Goal: Task Accomplishment & Management: Use online tool/utility

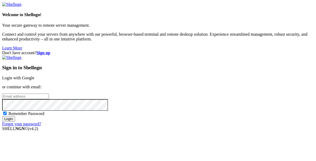
click at [49, 94] on input "email" at bounding box center [25, 97] width 47 height 6
type input "fservage@gmail.com"
click at [2, 116] on input "Login" at bounding box center [8, 119] width 13 height 6
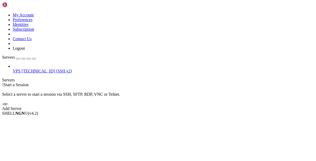
click at [20, 69] on span "VPS" at bounding box center [17, 71] width 8 height 5
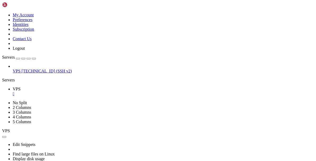
drag, startPoint x: 109, startPoint y: 253, endPoint x: 42, endPoint y: 228, distance: 70.9
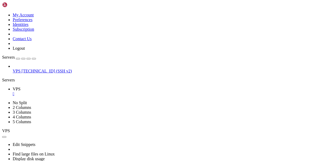
drag, startPoint x: 112, startPoint y: 199, endPoint x: 43, endPoint y: 209, distance: 69.0
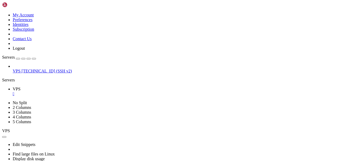
scroll to position [33, 0]
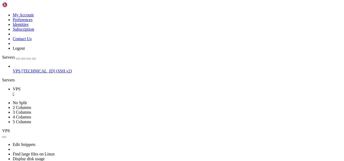
scroll to position [453, 0]
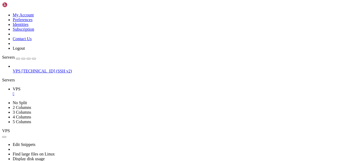
drag, startPoint x: 170, startPoint y: 282, endPoint x: 177, endPoint y: 282, distance: 6.6
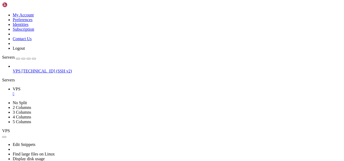
drag, startPoint x: 33, startPoint y: 214, endPoint x: 206, endPoint y: 213, distance: 173.1
drag, startPoint x: 41, startPoint y: 228, endPoint x: 227, endPoint y: 227, distance: 186.4
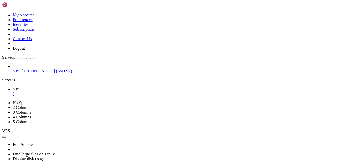
drag, startPoint x: 48, startPoint y: 247, endPoint x: 187, endPoint y: 246, distance: 139.2
click at [20, 69] on span "VPS" at bounding box center [17, 71] width 8 height 5
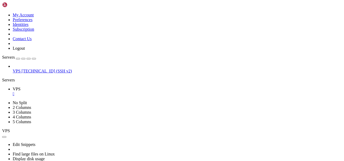
click at [20, 69] on span "VPS" at bounding box center [17, 71] width 8 height 5
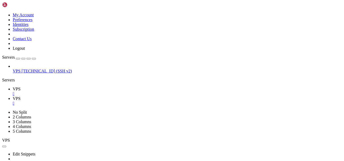
scroll to position [0, 0]
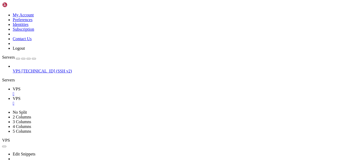
click at [20, 87] on span "VPS" at bounding box center [17, 89] width 8 height 5
click at [20, 96] on span "VPS" at bounding box center [17, 98] width 8 height 5
click at [73, 87] on link "VPS " at bounding box center [177, 92] width 329 height 10
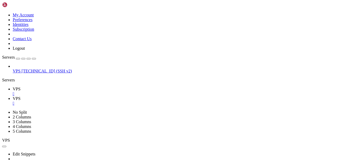
scroll to position [996, 0]
drag, startPoint x: 189, startPoint y: 214, endPoint x: 5, endPoint y: 214, distance: 184.0
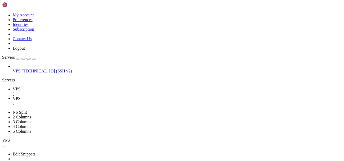
scroll to position [1654, 0]
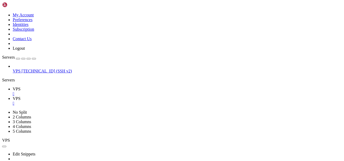
scroll to position [1682, 0]
click at [13, 96] on icon at bounding box center [13, 98] width 0 height 5
click at [20, 87] on span "VPS" at bounding box center [17, 89] width 8 height 5
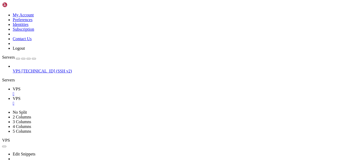
click at [20, 96] on span "VPS" at bounding box center [17, 98] width 8 height 5
click at [20, 87] on span "VPS" at bounding box center [17, 89] width 8 height 5
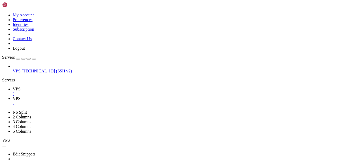
click at [101, 96] on link "VPS " at bounding box center [177, 101] width 329 height 10
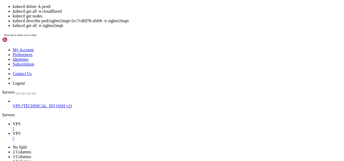
scroll to position [200, 0]
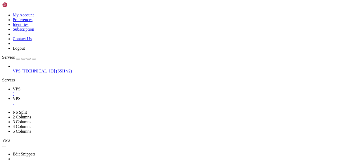
click at [13, 87] on icon at bounding box center [13, 89] width 0 height 5
click at [13, 96] on icon at bounding box center [13, 98] width 0 height 5
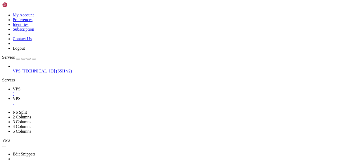
scroll to position [267, 0]
drag, startPoint x: 138, startPoint y: 290, endPoint x: 9, endPoint y: 285, distance: 129.5
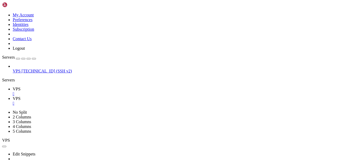
click at [20, 87] on span "VPS" at bounding box center [17, 89] width 8 height 5
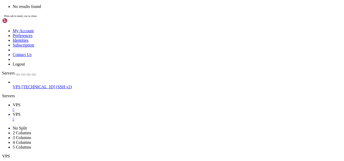
scroll to position [2235, 0]
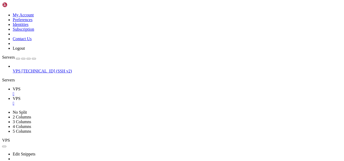
scroll to position [2287, 0]
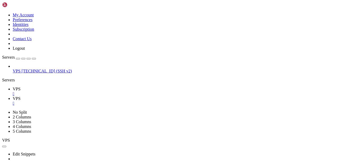
click at [20, 96] on span "VPS" at bounding box center [17, 98] width 8 height 5
click at [13, 87] on icon at bounding box center [13, 89] width 0 height 5
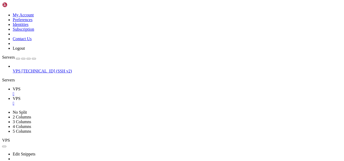
scroll to position [3116, 0]
drag, startPoint x: 144, startPoint y: 246, endPoint x: 143, endPoint y: 249, distance: 2.8
